Goal: Communication & Community: Answer question/provide support

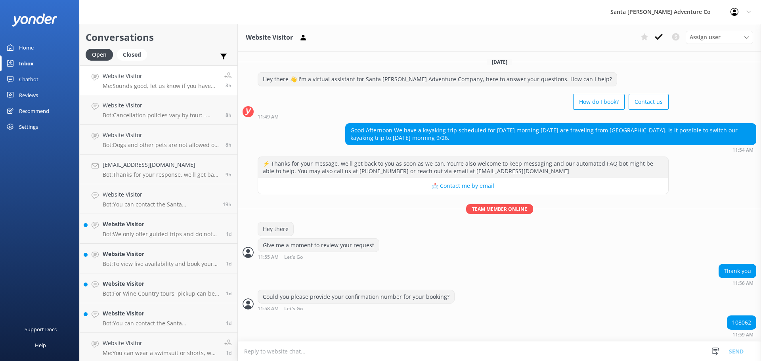
scroll to position [178, 0]
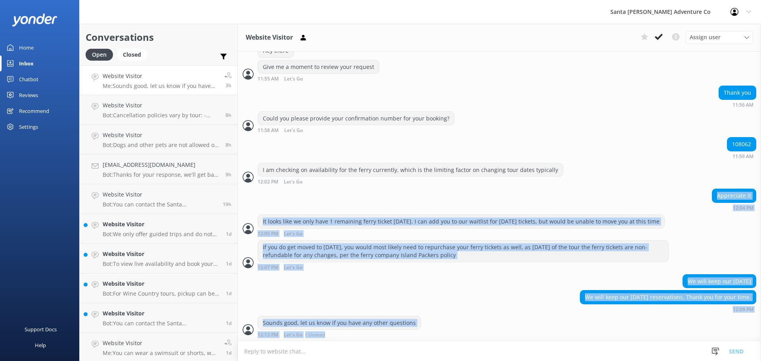
drag, startPoint x: 427, startPoint y: 336, endPoint x: 315, endPoint y: 213, distance: 166.4
click at [293, 196] on div "[DATE] Hey there 👋 I'm a virtual assistant for Santa [PERSON_NAME] Adventure Co…" at bounding box center [499, 107] width 523 height 468
click at [452, 294] on div "We will keep our [DATE] reservations. Thank you for your time. 12:09 PM" at bounding box center [499, 301] width 523 height 22
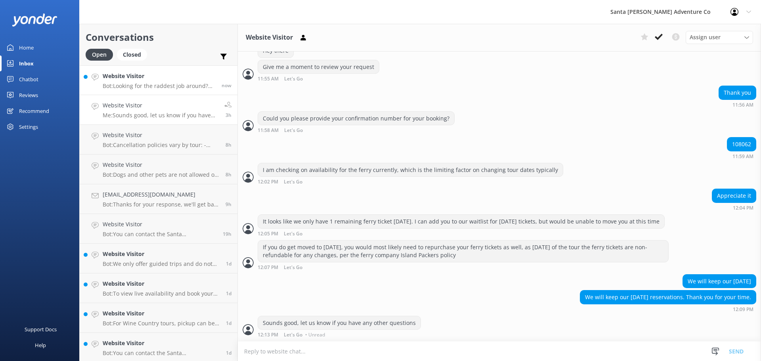
click at [132, 84] on p "Bot: Looking for the raddest job around? Check out our current employment oppor…" at bounding box center [159, 85] width 113 height 7
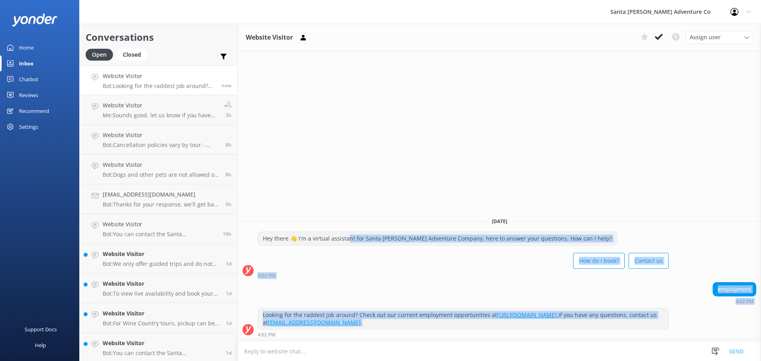
drag, startPoint x: 712, startPoint y: 326, endPoint x: 348, endPoint y: 239, distance: 373.8
click at [348, 239] on div "[DATE] Hey there 👋 I'm a virtual assistant for Santa [PERSON_NAME] Adventure Co…" at bounding box center [499, 276] width 523 height 130
click at [343, 211] on div "[DATE] Hey there 👋 I'm a virtual assistant for Santa [PERSON_NAME] Adventure Co…" at bounding box center [499, 276] width 523 height 130
drag, startPoint x: 388, startPoint y: 230, endPoint x: 591, endPoint y: 331, distance: 227.1
click at [591, 331] on div "Website Visitor Assign user Will [PERSON_NAME] [PERSON_NAME] Let's Go Gabe [DAT…" at bounding box center [499, 192] width 523 height 337
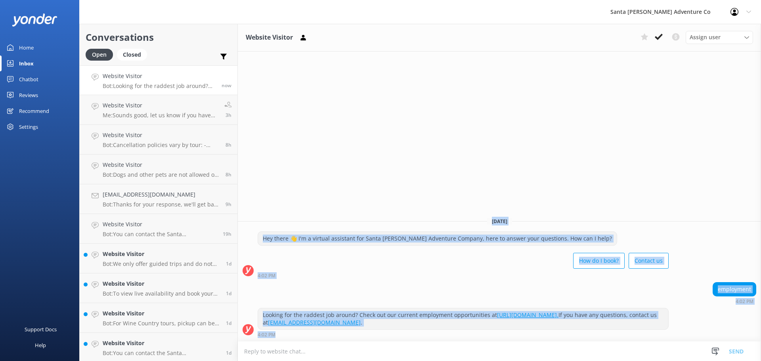
click at [725, 331] on div "Looking for the raddest job around? Check out our current employment opportunit…" at bounding box center [499, 322] width 523 height 29
drag, startPoint x: 712, startPoint y: 332, endPoint x: 327, endPoint y: 186, distance: 412.3
click at [327, 186] on div "Website Visitor Assign user Will [PERSON_NAME] [PERSON_NAME] Let's Go Gabe [DAT…" at bounding box center [499, 192] width 523 height 337
drag, startPoint x: 327, startPoint y: 186, endPoint x: 500, endPoint y: 368, distance: 251.8
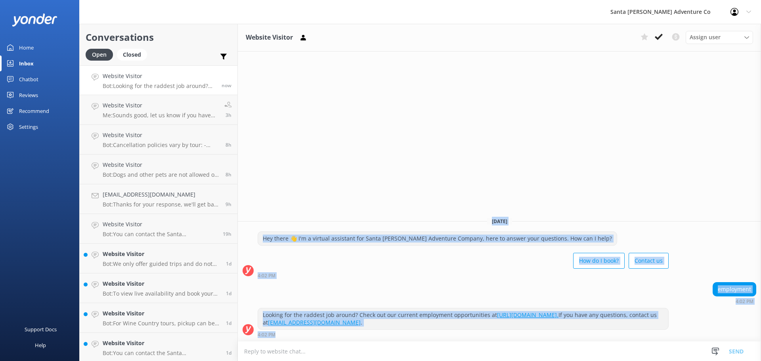
click at [500, 361] on html "Santa [PERSON_NAME] Adventure Co Profile Settings Logout Home Inbox Chatbot Con…" at bounding box center [380, 180] width 761 height 361
click at [395, 285] on div "employment 4:02 PM" at bounding box center [499, 293] width 523 height 22
click at [394, 285] on div "employment 4:02 PM" at bounding box center [499, 293] width 523 height 22
